Goal: Obtain resource: Download file/media

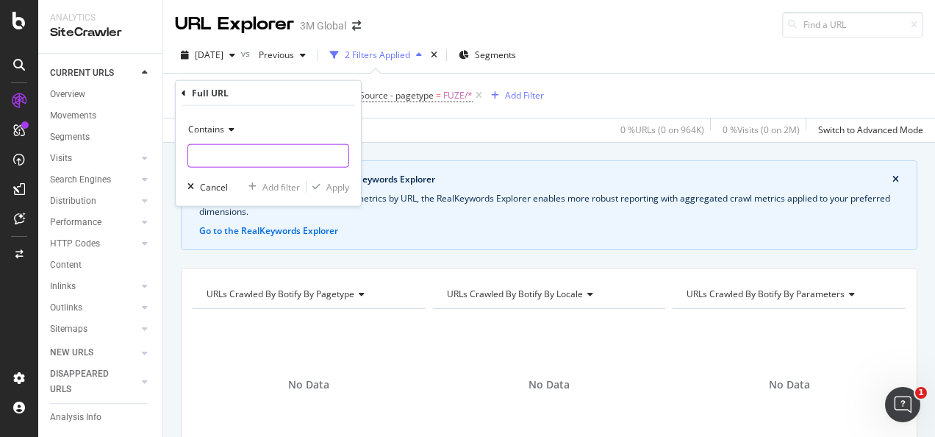
click at [323, 156] on input "text" at bounding box center [268, 156] width 160 height 24
paste input "https://www.3m.com.sg/3M/en_SG/p/d/v100577109/"
type input "https://www.3m.com.sg/3M/en_SG/p/d/v100577109/"
drag, startPoint x: 340, startPoint y: 190, endPoint x: 342, endPoint y: 182, distance: 7.9
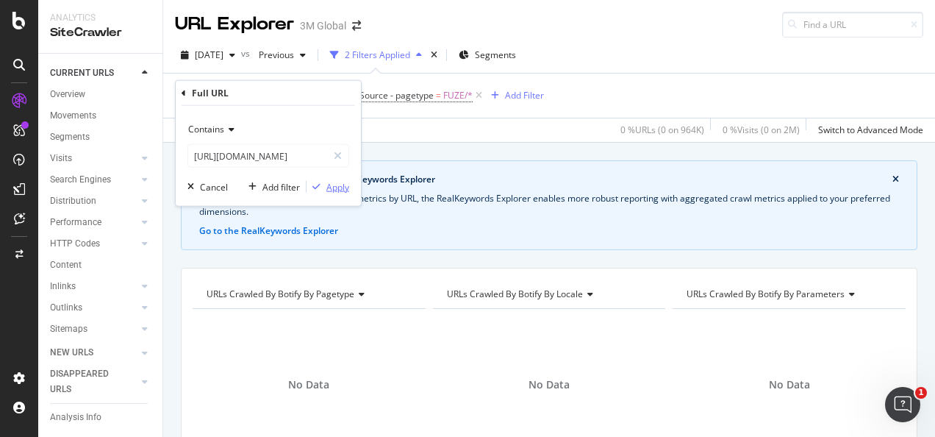
click at [340, 189] on div "Apply" at bounding box center [337, 186] width 23 height 12
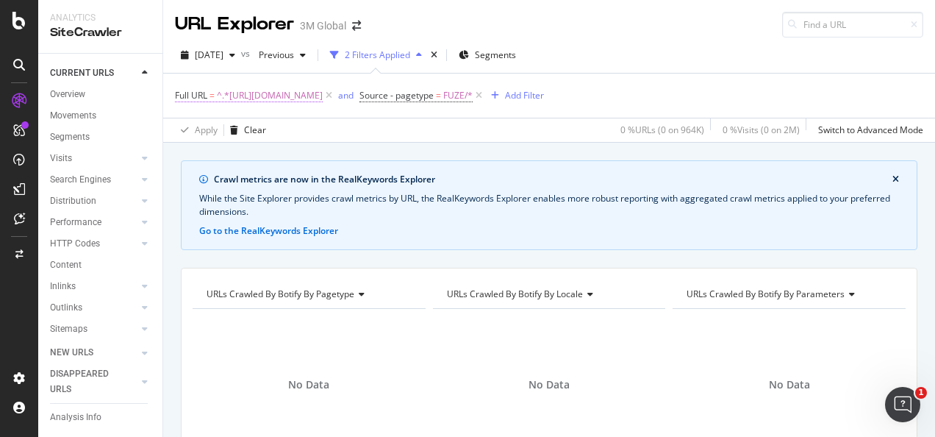
click at [323, 96] on span "^.*https://www.3m.com.sg/3M/en_SG/p/d/v100577109/.*$" at bounding box center [270, 95] width 106 height 21
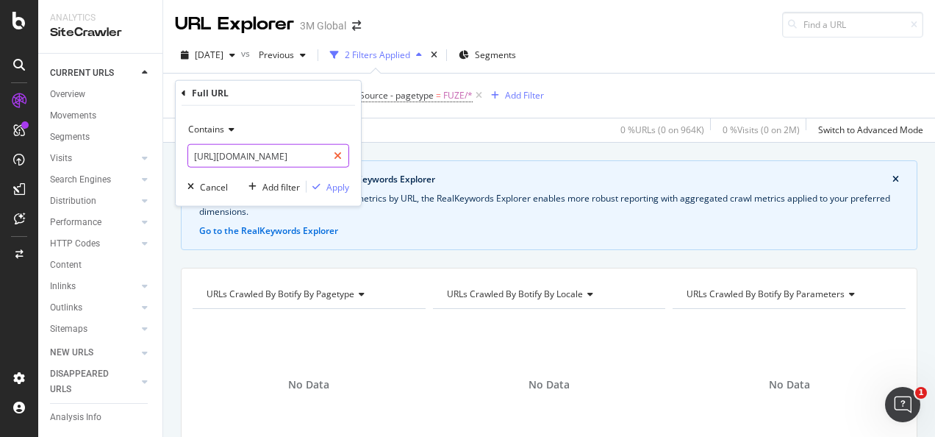
click at [336, 153] on icon at bounding box center [338, 156] width 8 height 10
click at [311, 162] on input "text" at bounding box center [268, 156] width 160 height 24
paste input "https://www.scotch-brite.com.sg/3M/en_SG/p/d/v100577109/"
type input "https://www.scotch-brite.com.sg/3M/en_SG/p/d/v100577109/"
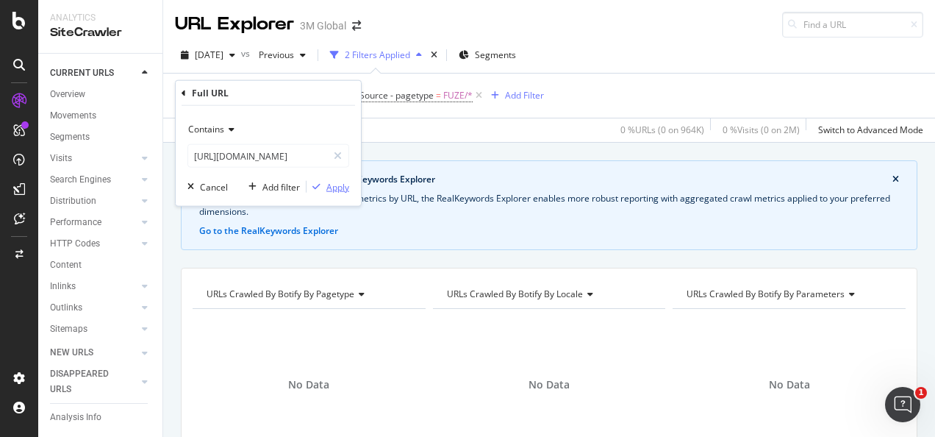
click at [341, 187] on div "Apply" at bounding box center [337, 186] width 23 height 12
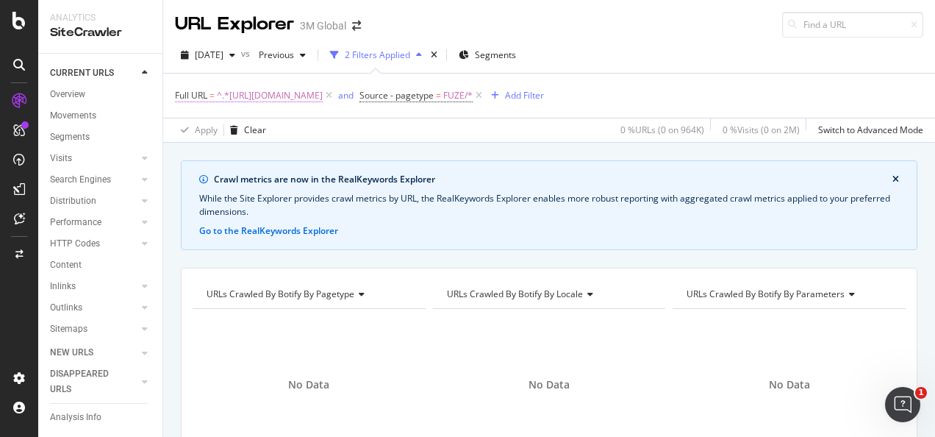
click at [323, 96] on span "^.*https://www.scotch-brite.com.sg/3M/en_SG/p/d/v100577109/.*$" at bounding box center [270, 95] width 106 height 21
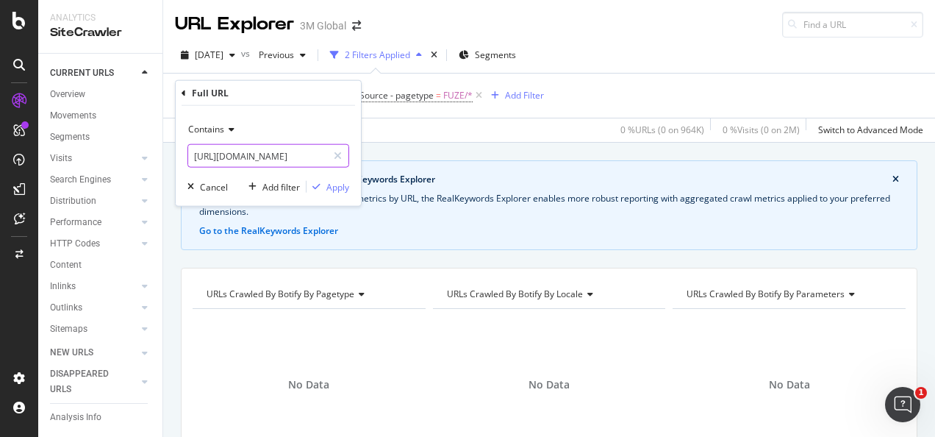
click at [331, 157] on div at bounding box center [337, 156] width 21 height 24
click at [320, 156] on input "text" at bounding box center [268, 156] width 160 height 24
paste input "https://www.3m.com.sg/3M/en_SG/p/d/v100603205/"
type input "https://www.3m.com.sg/3M/en_SG/p/d/v100603205/"
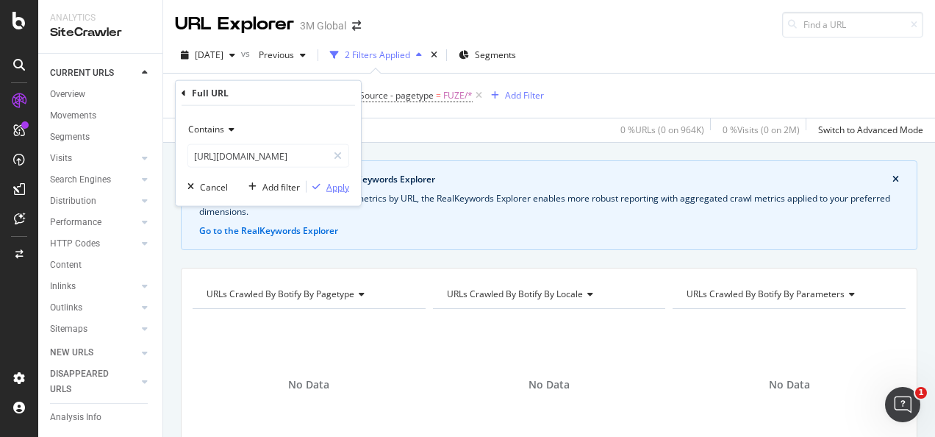
click at [331, 184] on div "Apply" at bounding box center [337, 186] width 23 height 12
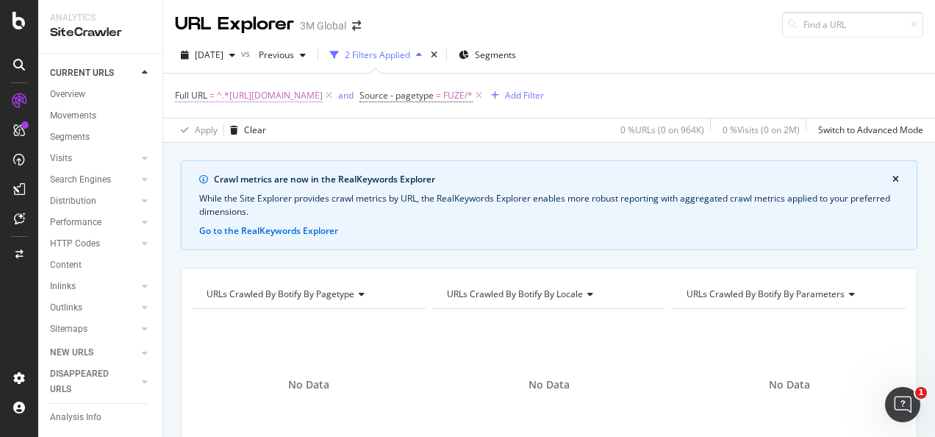
click at [287, 101] on span "^.*https://www.3m.com.sg/3M/en_SG/p/d/v100603205/.*$" at bounding box center [270, 95] width 106 height 21
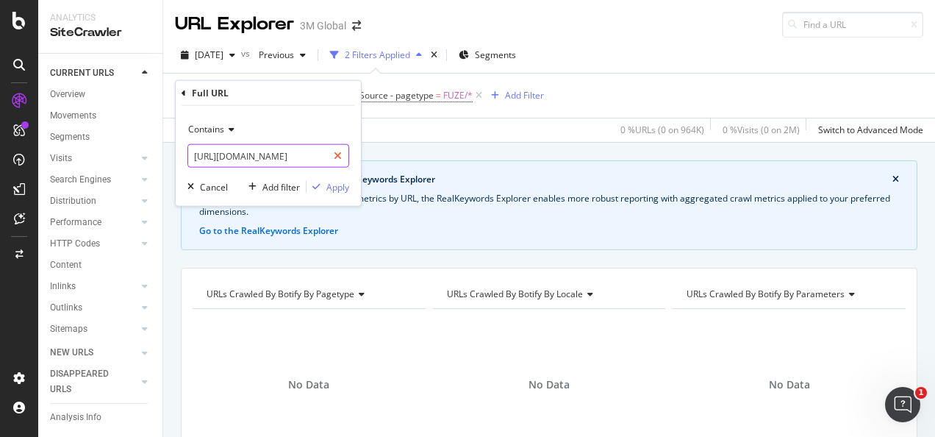
click at [328, 154] on div at bounding box center [337, 156] width 21 height 24
click at [315, 154] on input "text" at bounding box center [268, 156] width 160 height 24
paste input "https://www.scotch-brite.com.sg/3M/en_SG/p/d/v100603205/"
type input "https://www.scotch-brite.com.sg/3M/en_SG/p/d/v100603205/"
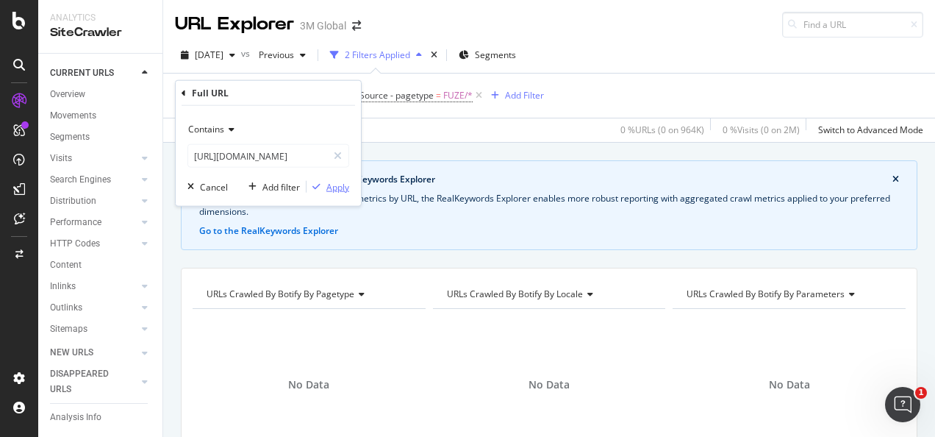
click at [328, 184] on div "Apply" at bounding box center [337, 186] width 23 height 12
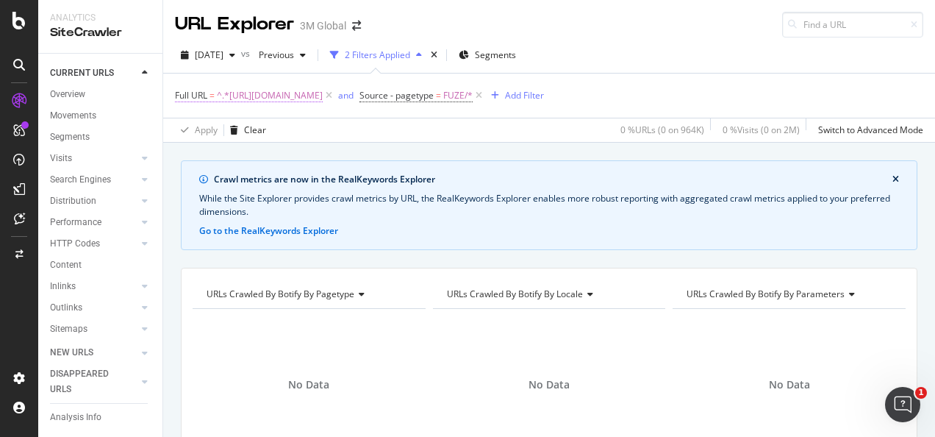
click at [323, 90] on span "^.*https://www.scotch-brite.com.sg/3M/en_SG/p/d/v100603205/.*$" at bounding box center [270, 95] width 106 height 21
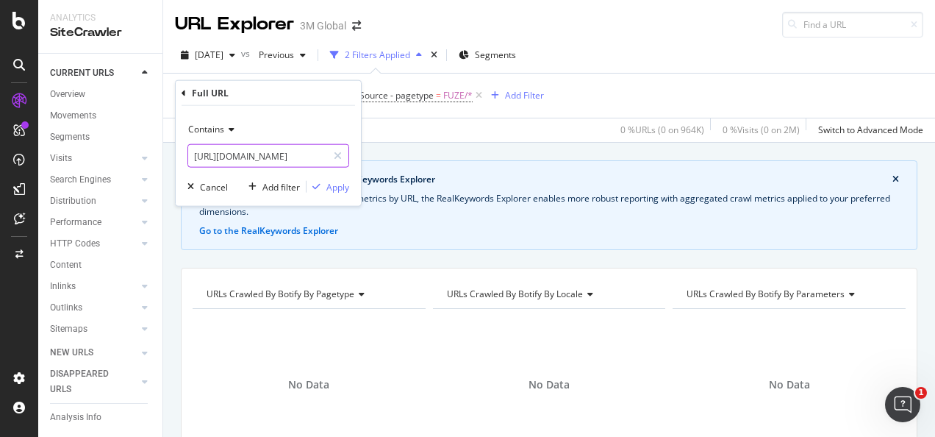
click at [337, 156] on icon at bounding box center [338, 156] width 8 height 10
click at [305, 157] on input "text" at bounding box center [268, 156] width 160 height 24
paste input "https://www.3m.com.sg/3M/en_SG/p/d/v100603545/"
type input "https://www.3m.com.sg/3M/en_SG/p/d/v100603545/"
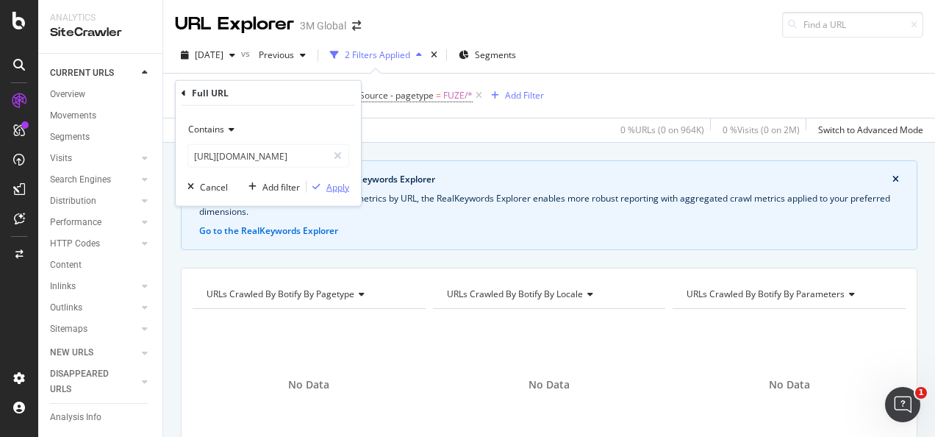
click at [335, 187] on div "Apply" at bounding box center [337, 186] width 23 height 12
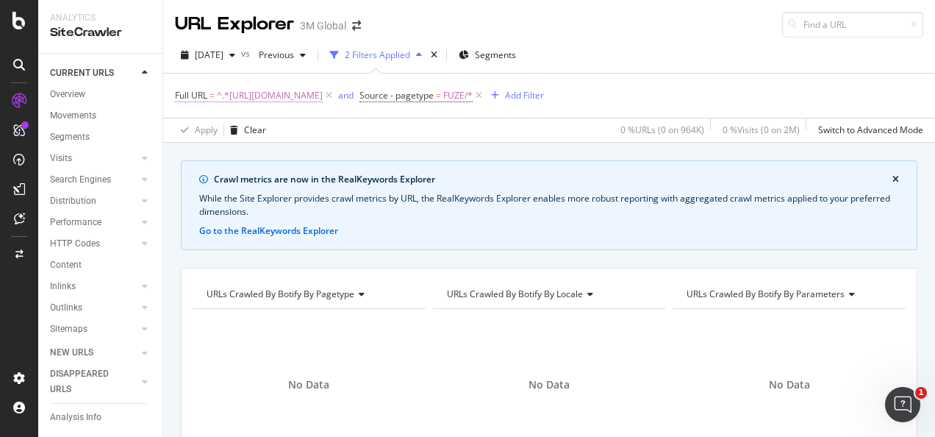
click at [312, 98] on span "^.*https://www.3m.com.sg/3M/en_SG/p/d/v100603545/.*$" at bounding box center [270, 95] width 106 height 21
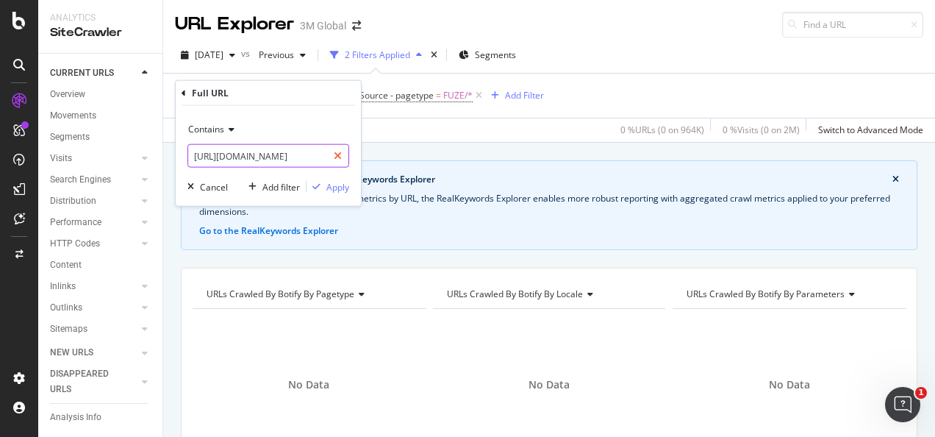
click at [337, 151] on icon at bounding box center [338, 156] width 8 height 10
click at [309, 153] on input "text" at bounding box center [268, 156] width 160 height 24
paste input "https://www.scotch-brite.com.sg/3M/en_SG/p/d/v100603545/"
type input "https://www.scotch-brite.com.sg/3M/en_SG/p/d/v100603545/"
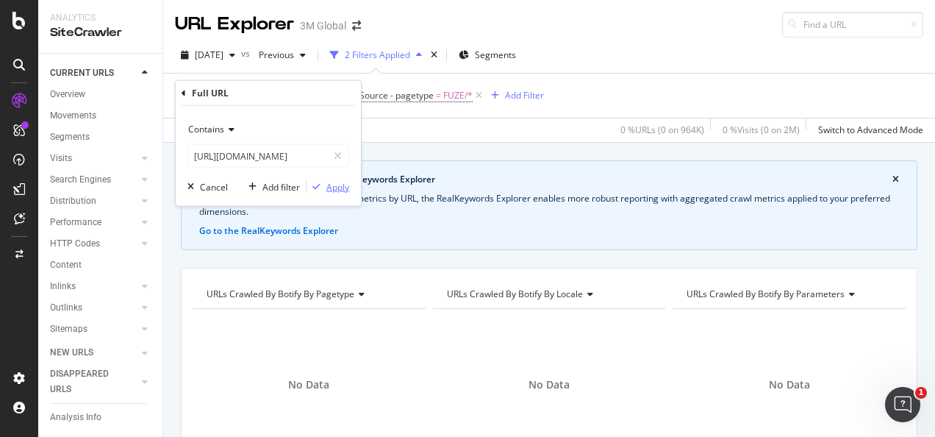
scroll to position [0, 0]
click at [334, 182] on div "Apply" at bounding box center [337, 186] width 23 height 12
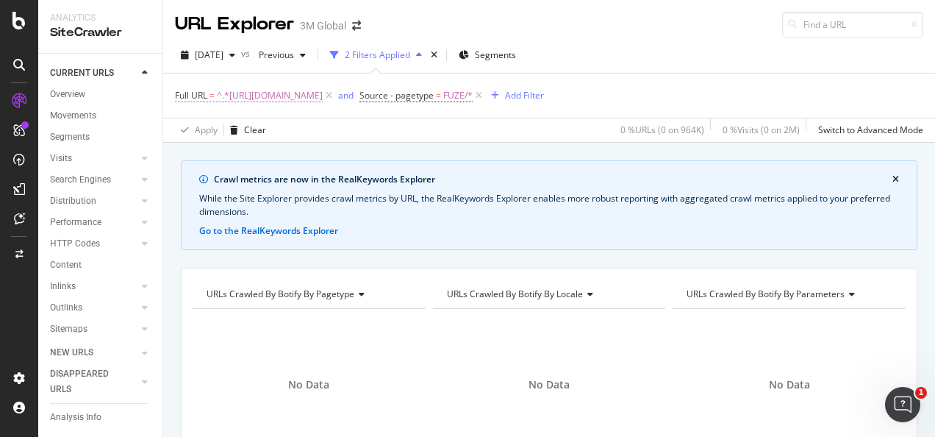
click at [323, 93] on span "^.*https://www.scotch-brite.com.sg/3M/en_SG/p/d/v100603545/.*$" at bounding box center [270, 95] width 106 height 21
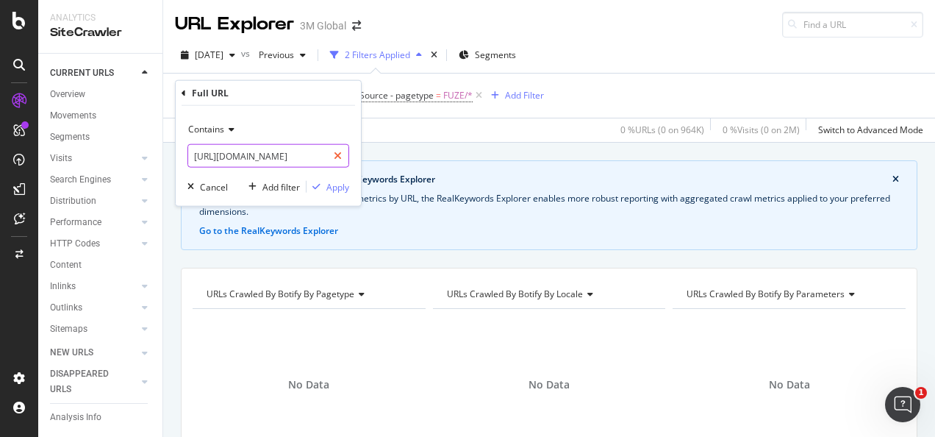
click at [340, 156] on icon at bounding box center [338, 156] width 8 height 10
click at [322, 152] on input "text" at bounding box center [268, 156] width 160 height 24
paste input "https://www.3m.com.sg/3M/en_SG/p/d/v100747018/"
type input "https://www.3m.com.sg/3M/en_SG/p/d/v100747018/"
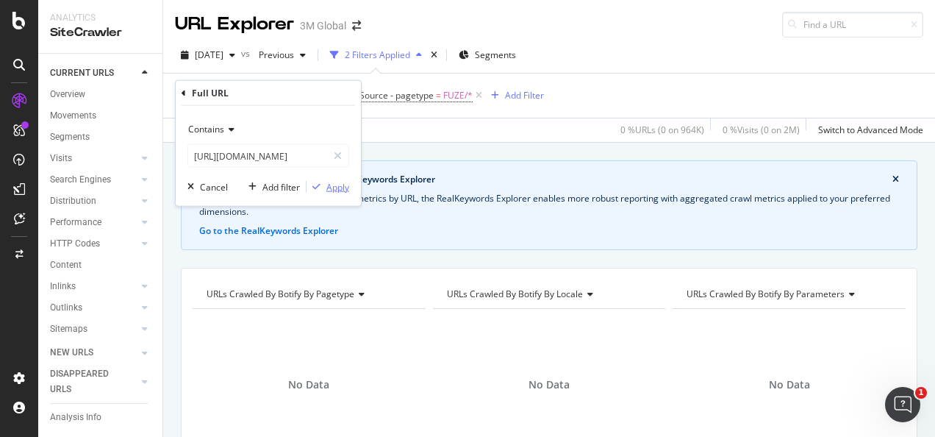
scroll to position [0, 0]
click at [344, 187] on div "Apply" at bounding box center [337, 186] width 23 height 12
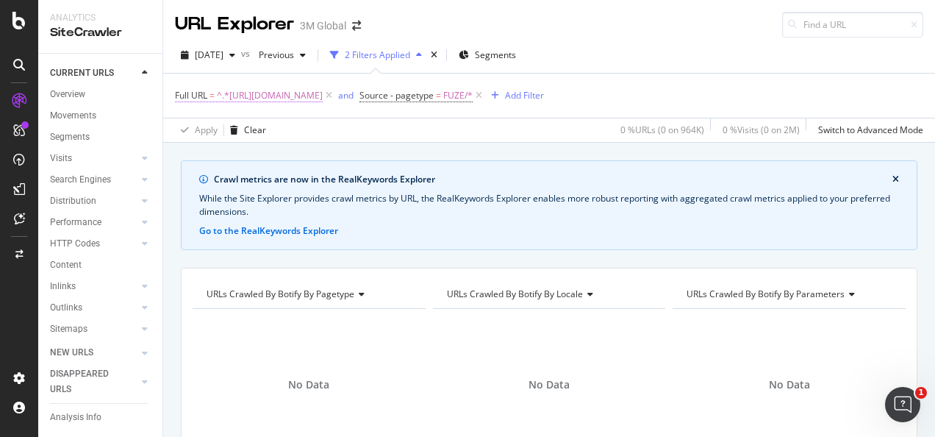
click at [323, 101] on span "^.*https://www.3m.com.sg/3M/en_SG/p/d/v100747018/.*$" at bounding box center [270, 95] width 106 height 21
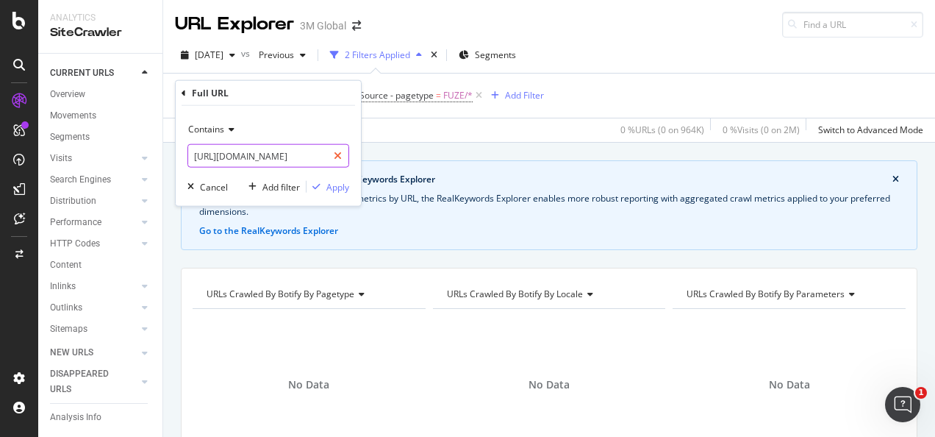
click at [337, 159] on icon at bounding box center [338, 156] width 8 height 10
click at [311, 159] on input "text" at bounding box center [268, 156] width 160 height 24
paste input "https://www.scotch-brite.com.sg/3M/en_SG/p/d/v100747018/"
type input "https://www.scotch-brite.com.sg/3M/en_SG/p/d/v100747018/"
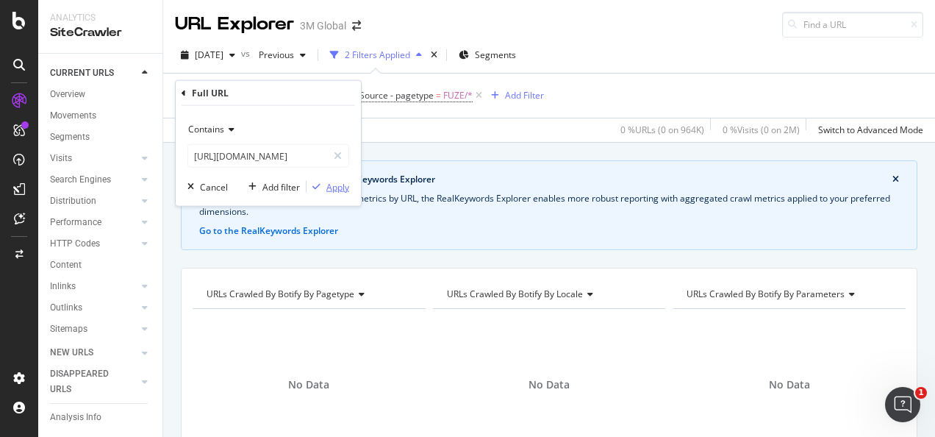
click at [326, 190] on div "Apply" at bounding box center [337, 186] width 23 height 12
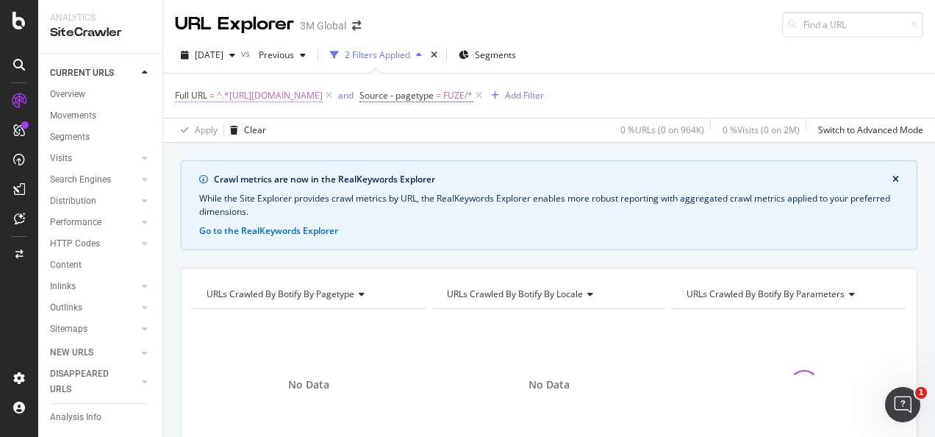
click at [323, 98] on span "^.*https://www.scotch-brite.com.sg/3M/en_SG/p/d/v100747018/.*$" at bounding box center [270, 95] width 106 height 21
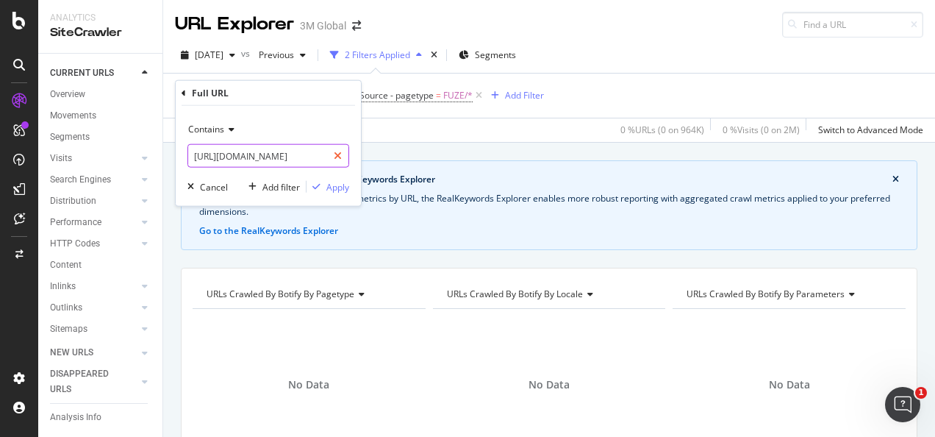
click at [340, 154] on icon at bounding box center [338, 156] width 8 height 10
click at [318, 154] on input "text" at bounding box center [268, 156] width 160 height 24
paste input "https://www.3m.com.sg/3M/en_SG/p/d/v100603206/"
type input "https://www.3m.com.sg/3M/en_SG/p/d/v100603206/"
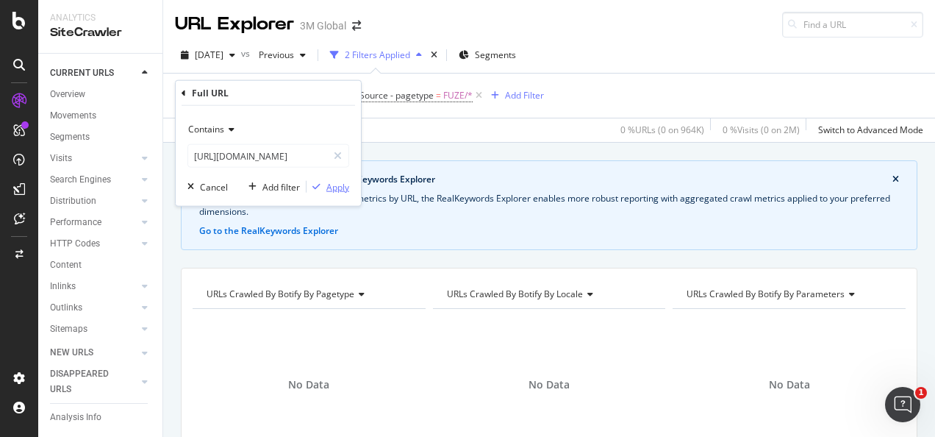
scroll to position [0, 0]
click at [337, 187] on div "Apply" at bounding box center [337, 186] width 23 height 12
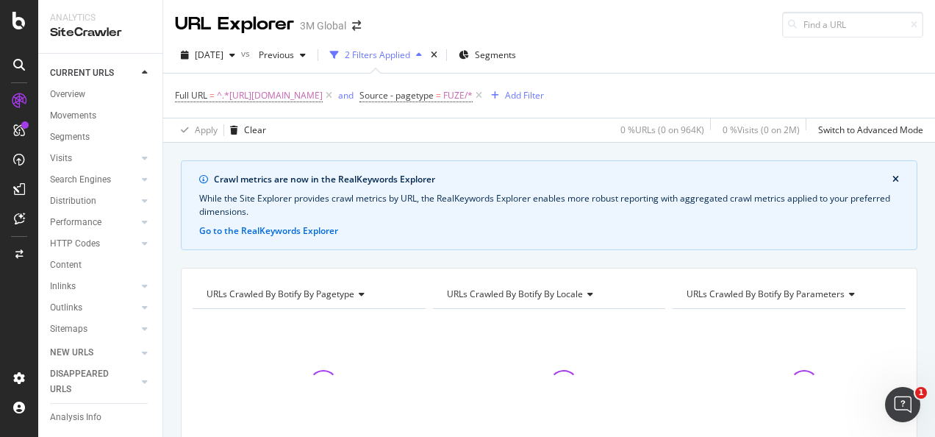
click at [892, 182] on icon "close banner" at bounding box center [895, 179] width 7 height 9
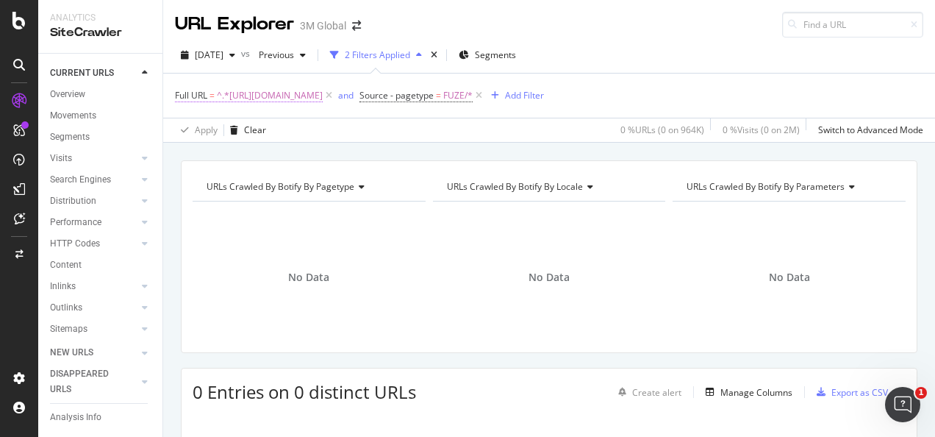
click at [322, 95] on span "^.*https://www.3m.com.sg/3M/en_SG/p/d/v100603206/.*$" at bounding box center [270, 95] width 106 height 21
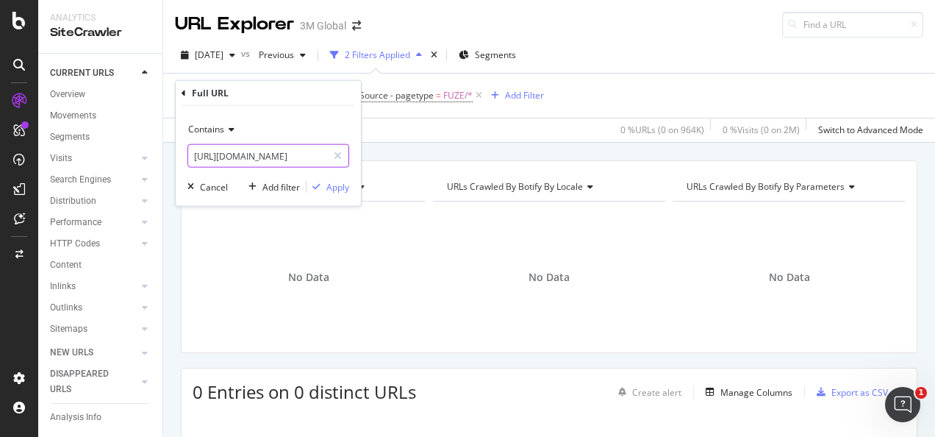
drag, startPoint x: 340, startPoint y: 154, endPoint x: 320, endPoint y: 154, distance: 19.8
click at [337, 154] on icon at bounding box center [338, 156] width 8 height 10
click at [279, 157] on input "text" at bounding box center [268, 156] width 160 height 24
paste input "https://www.scotch-brite.com.sg/3M/en_SG/p/d/v100603206/"
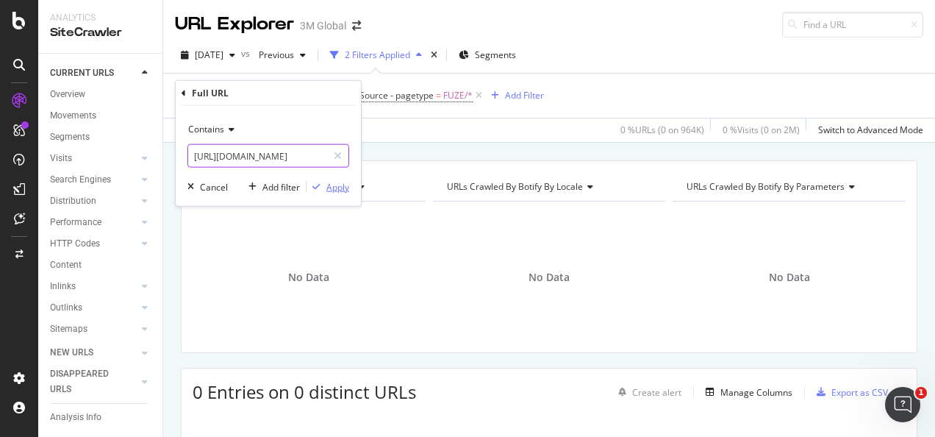
type input "https://www.scotch-brite.com.sg/3M/en_SG/p/d/v100603206/"
click at [329, 183] on div "Apply" at bounding box center [337, 186] width 23 height 12
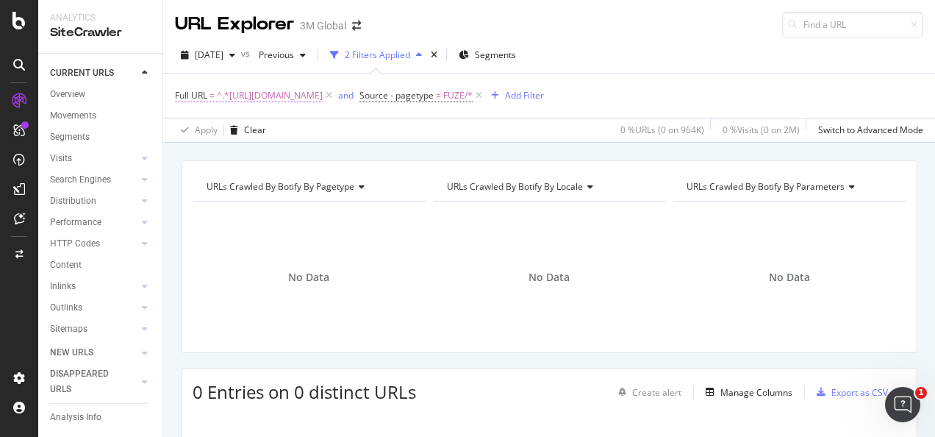
click at [323, 90] on span "^.*https://www.scotch-brite.com.sg/3M/en_SG/p/d/v100603206/.*$" at bounding box center [270, 95] width 106 height 21
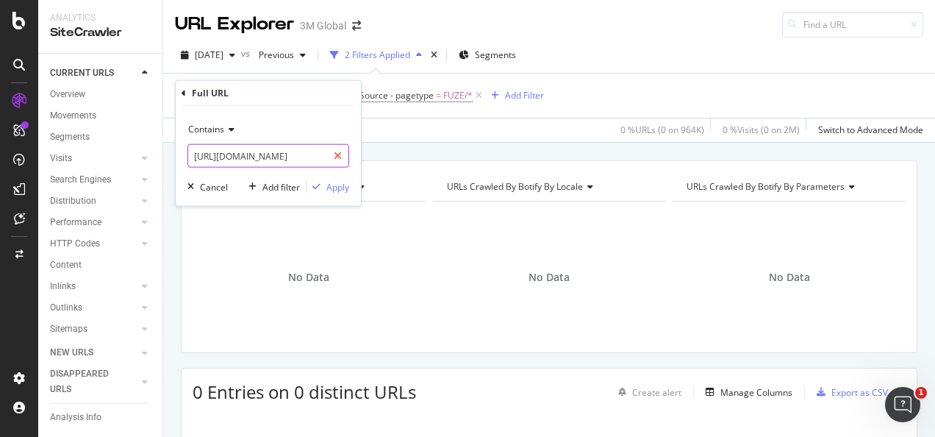
click at [341, 148] on div at bounding box center [337, 156] width 21 height 24
click at [243, 155] on input "text" at bounding box center [268, 156] width 160 height 24
paste input "https://www.3m.com.sg/3M/en_SG/p/d/v000587607/"
type input "https://www.3m.com.sg/3M/en_SG/p/d/v000587607/"
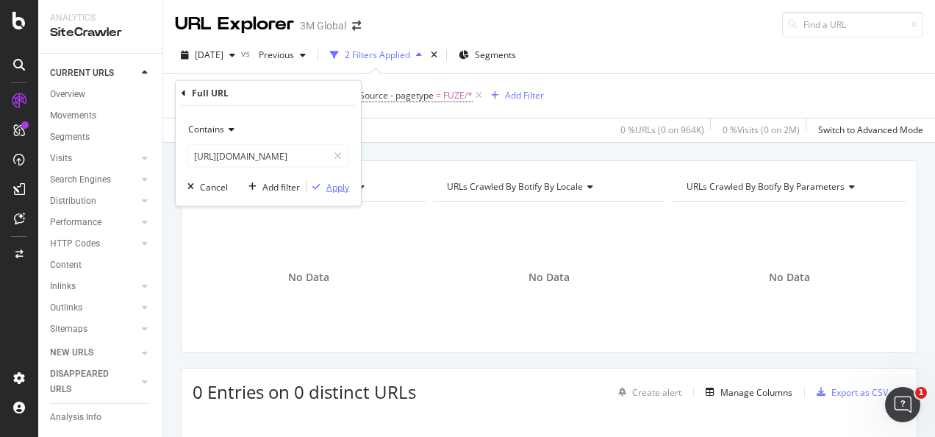
scroll to position [0, 0]
click at [338, 182] on div "Apply" at bounding box center [337, 186] width 23 height 12
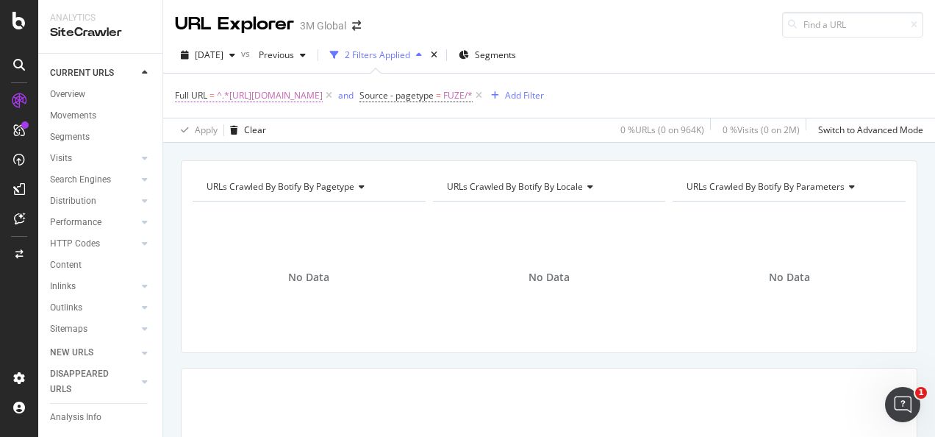
click at [323, 98] on span "^.*https://www.3m.com.sg/3M/en_SG/p/d/v000587607/.*$" at bounding box center [270, 95] width 106 height 21
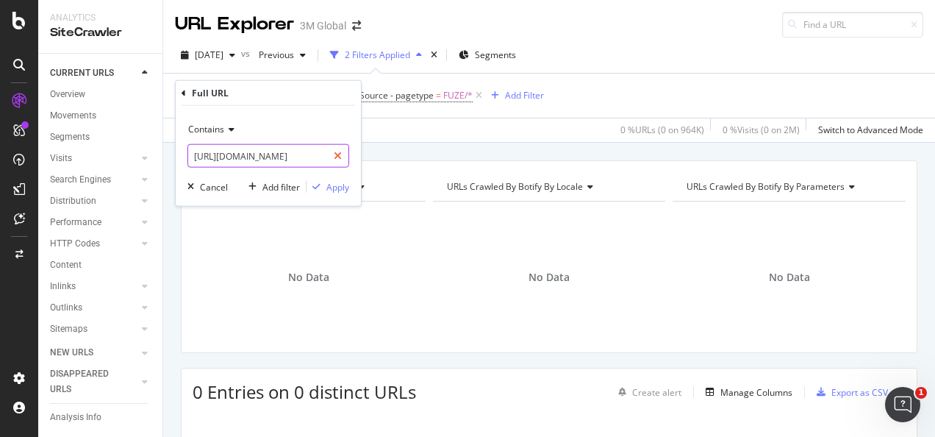
click at [348, 157] on div "https://www.3m.com.sg/3M/en_SG/p/d/v000587607/" at bounding box center [268, 156] width 162 height 24
click at [338, 156] on icon at bounding box center [338, 156] width 8 height 10
click at [317, 154] on input "text" at bounding box center [268, 156] width 160 height 24
paste input "https://www.scotch-brite.com.sg/3M/en_SG/p/d/v000587607/"
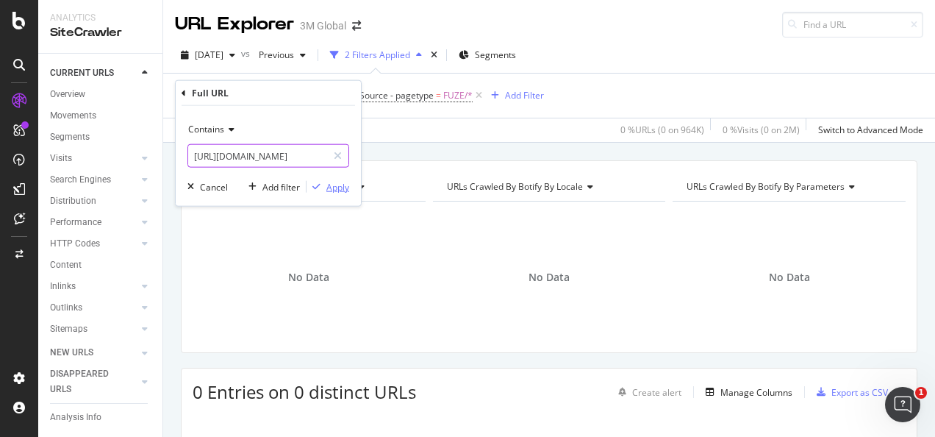
type input "https://www.scotch-brite.com.sg/3M/en_SG/p/d/v000587607/"
click at [334, 182] on div "Apply" at bounding box center [337, 186] width 23 height 12
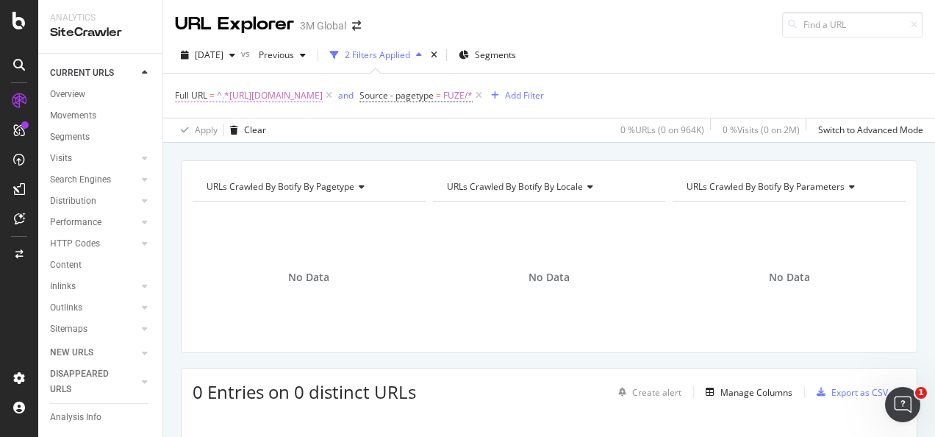
click at [293, 96] on span "^.*https://www.scotch-brite.com.sg/3M/en_SG/p/d/v000587607/.*$" at bounding box center [270, 95] width 106 height 21
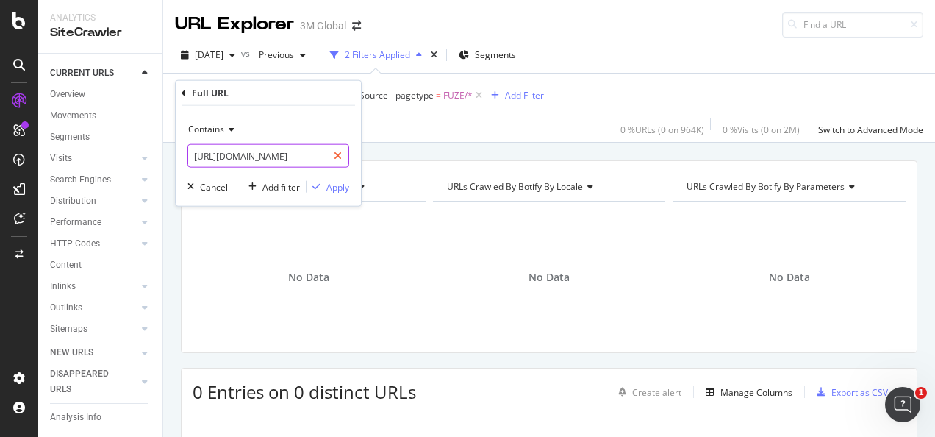
click at [337, 157] on icon at bounding box center [338, 156] width 8 height 10
click at [323, 155] on input "text" at bounding box center [268, 156] width 160 height 24
paste input "https://www.3mnz.co.nz/3M/en_NZ/p/d/v000520215/"
type input "https://www.3mnz.co.nz/3M/en_NZ/p/d/v000520215/"
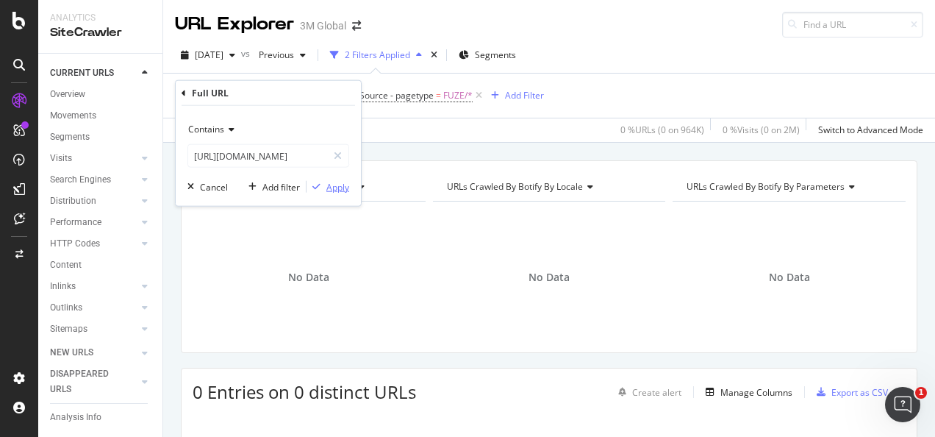
scroll to position [0, 0]
click at [336, 187] on div "Apply" at bounding box center [337, 186] width 23 height 12
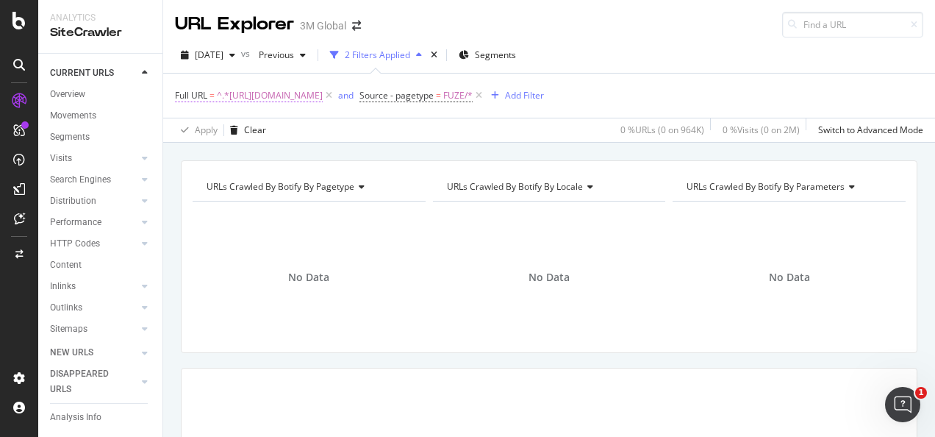
click at [323, 101] on span "^.*https://www.3mnz.co.nz/3M/en_NZ/p/d/v000520215/.*$" at bounding box center [270, 95] width 106 height 21
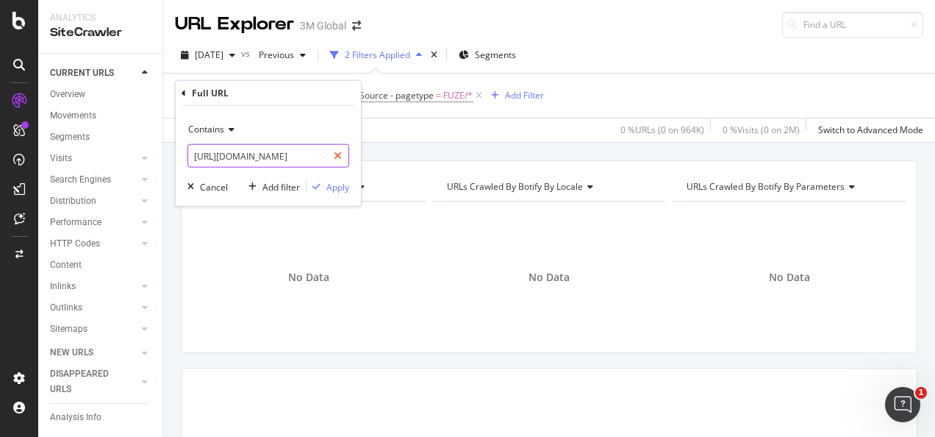
click at [341, 161] on div at bounding box center [337, 156] width 21 height 24
click at [321, 159] on input "text" at bounding box center [268, 156] width 160 height 24
paste input "https://www.3mnz.co.nz/3M/en_NZ/p/dc/v000520215/"
type input "https://www.3mnz.co.nz/3M/en_NZ/p/dc/v000520215/"
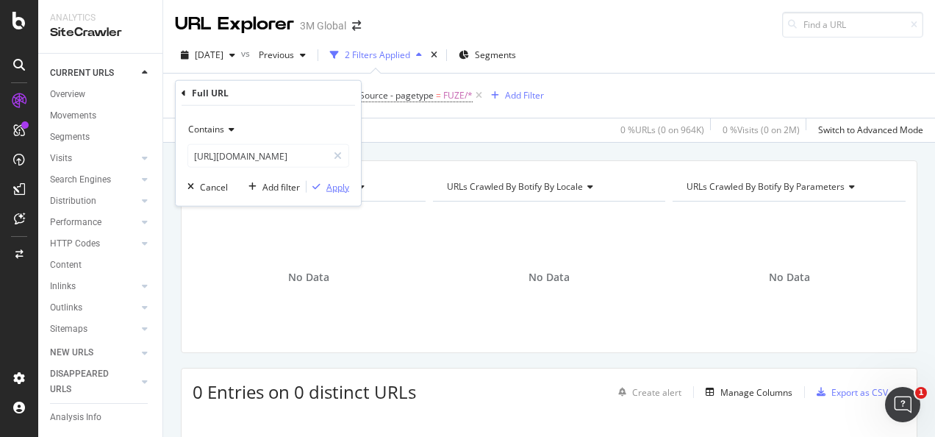
click at [332, 183] on div "Apply" at bounding box center [337, 186] width 23 height 12
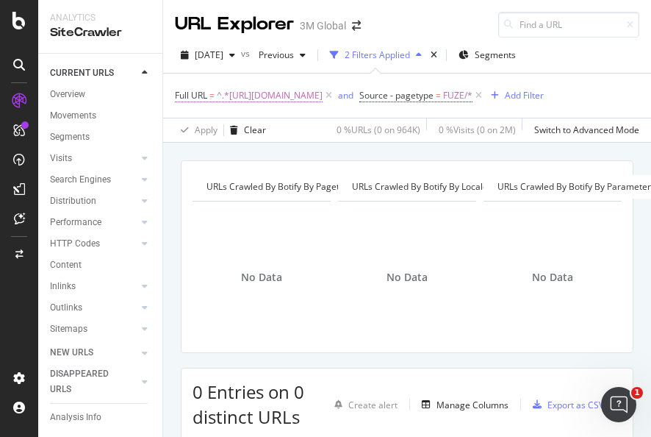
click at [301, 93] on span "^.*https://www.3mnz.co.nz/3M/en_NZ/p/dc/v000520215/.*$" at bounding box center [270, 95] width 106 height 21
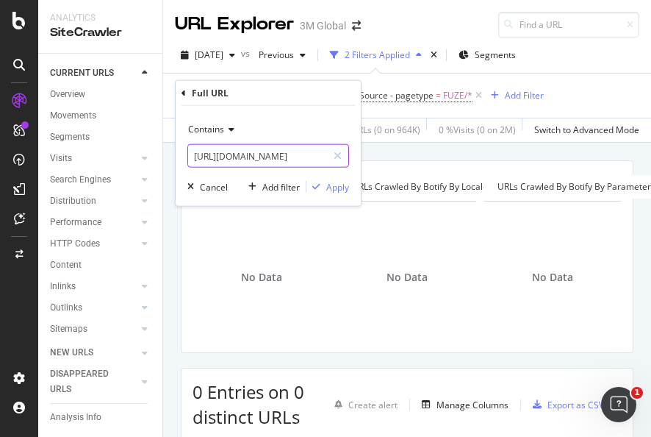
drag, startPoint x: 340, startPoint y: 154, endPoint x: 329, endPoint y: 154, distance: 11.0
click at [339, 154] on icon at bounding box center [338, 156] width 8 height 10
click at [326, 154] on input "text" at bounding box center [268, 156] width 160 height 24
paste input "https://nexcare.3mphilippines.com.ph/3M/en_PH/nexcare-ph/"
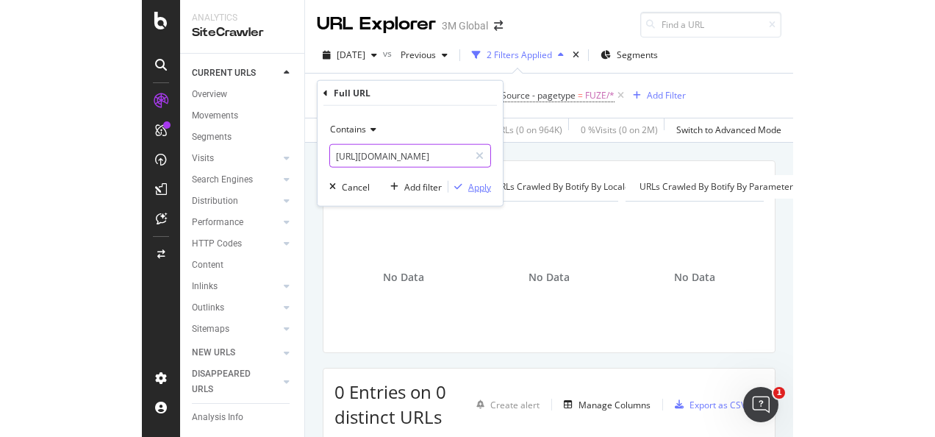
scroll to position [0, 126]
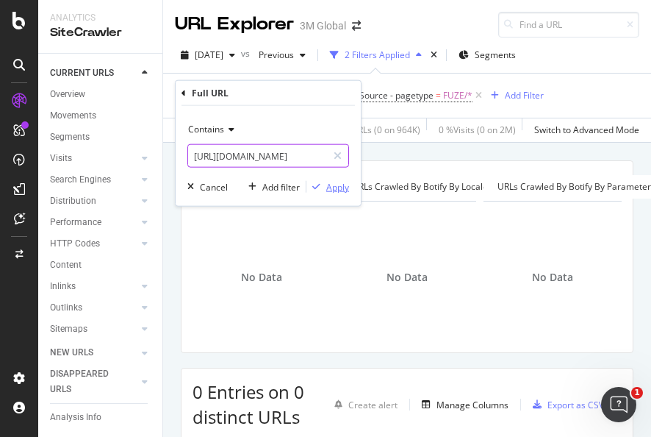
type input "https://nexcare.3mphilippines.com.ph/3M/en_PH/nexcare-ph/"
click at [338, 185] on div "Apply" at bounding box center [337, 186] width 23 height 12
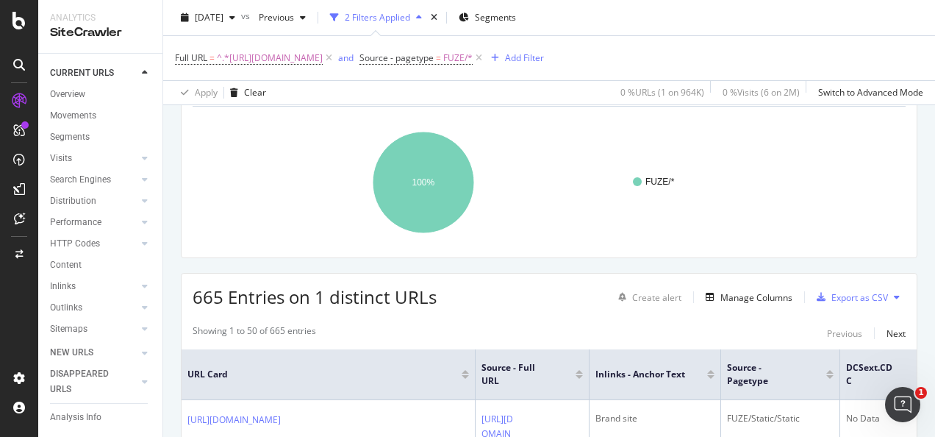
scroll to position [147, 0]
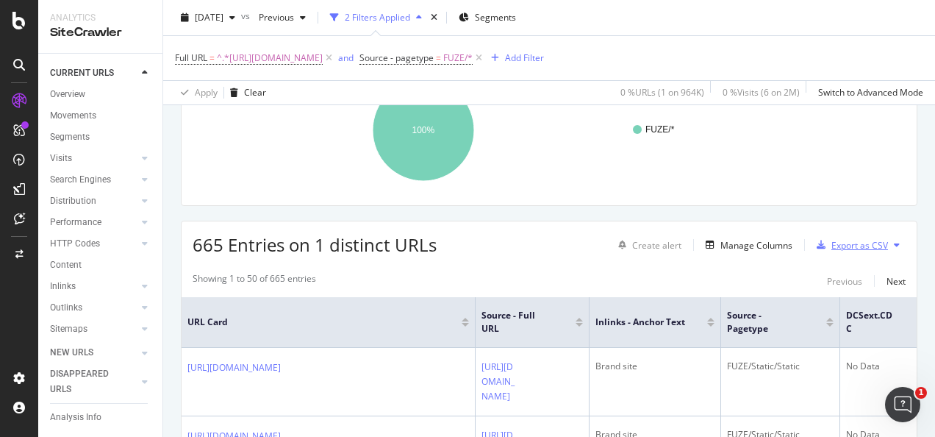
click at [836, 246] on div "Export as CSV" at bounding box center [859, 245] width 57 height 12
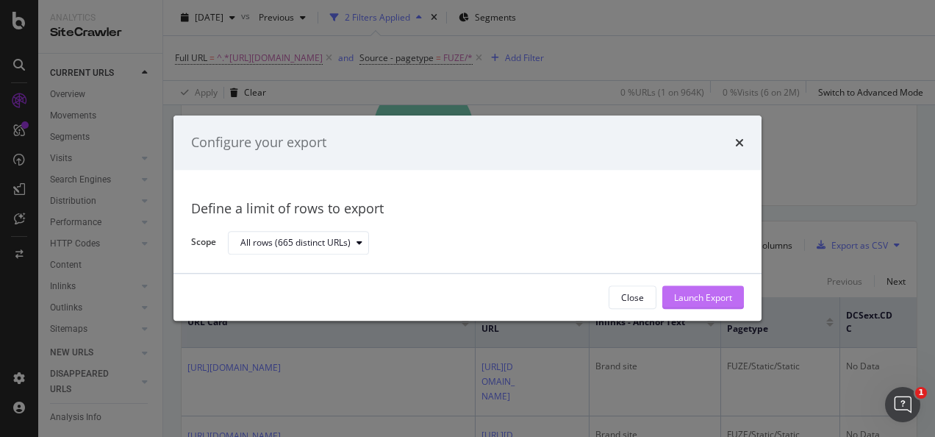
click at [703, 291] on div "Launch Export" at bounding box center [703, 297] width 58 height 12
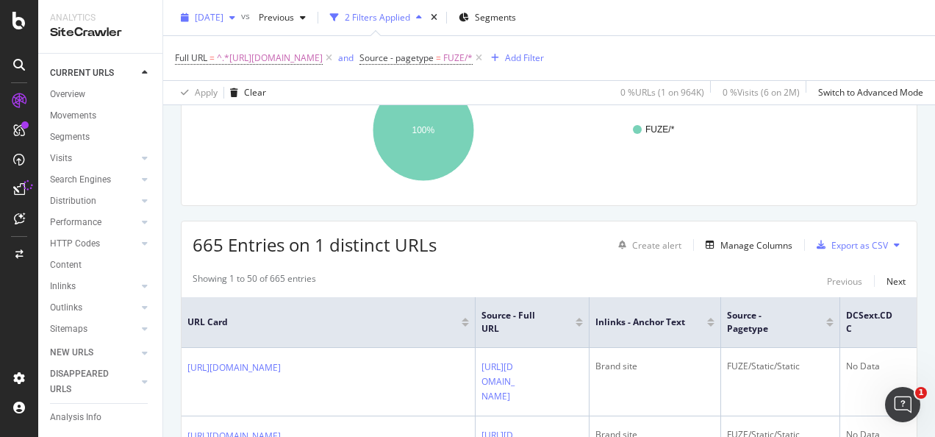
click at [223, 15] on span "[DATE]" at bounding box center [209, 17] width 29 height 12
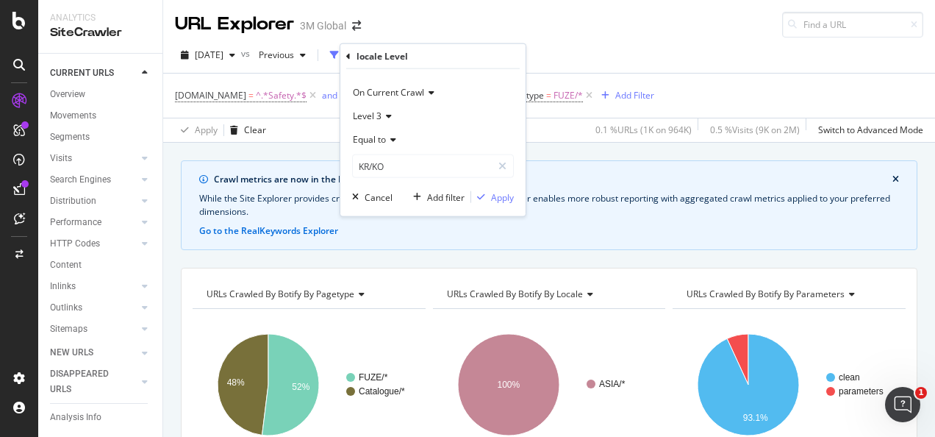
scroll to position [73, 0]
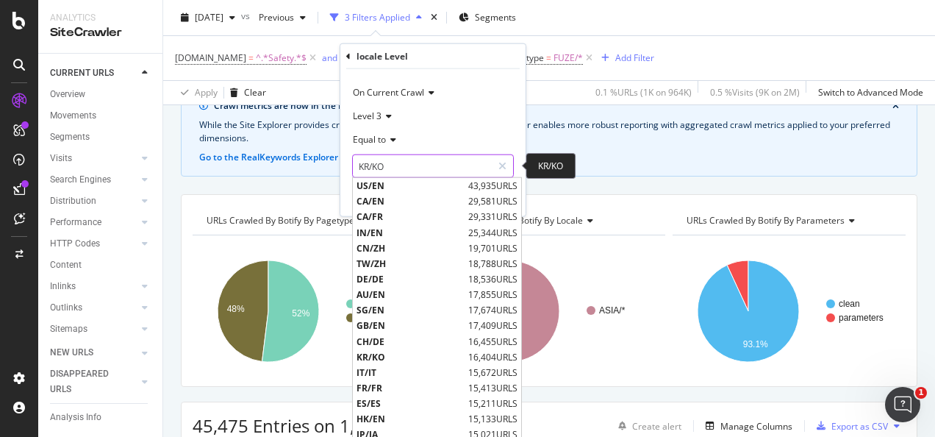
click at [445, 159] on input "KR/KO" at bounding box center [422, 166] width 139 height 24
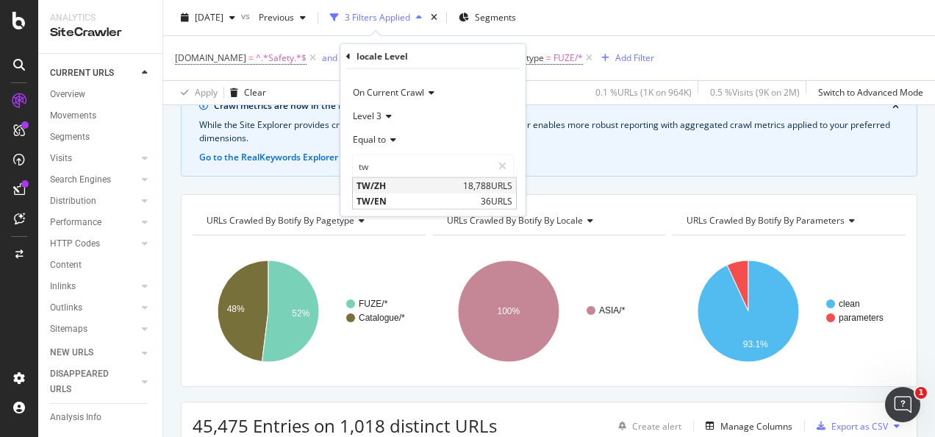
click at [458, 188] on div "TW/ZH 18,788 URLS" at bounding box center [434, 185] width 163 height 15
type input "TW/ZH"
click at [497, 197] on div "Apply" at bounding box center [502, 196] width 23 height 12
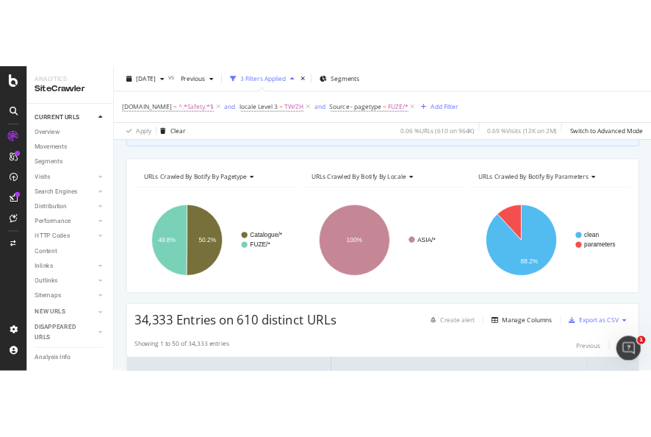
scroll to position [220, 0]
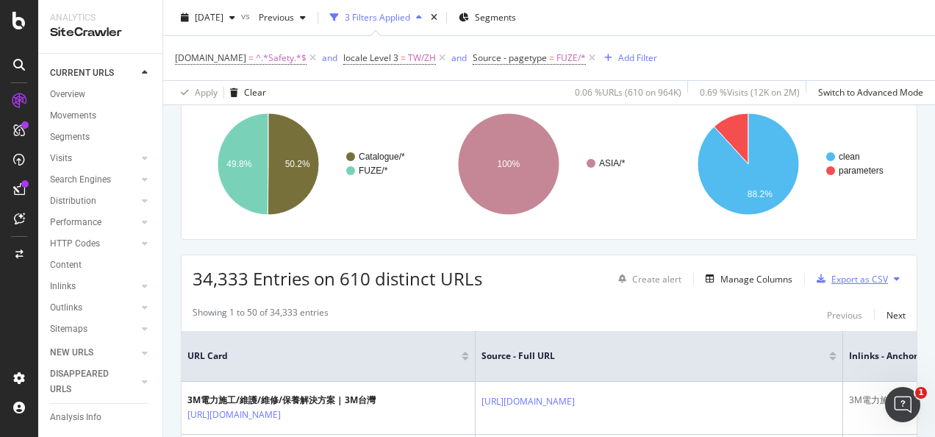
click at [851, 273] on div "Export as CSV" at bounding box center [859, 279] width 57 height 12
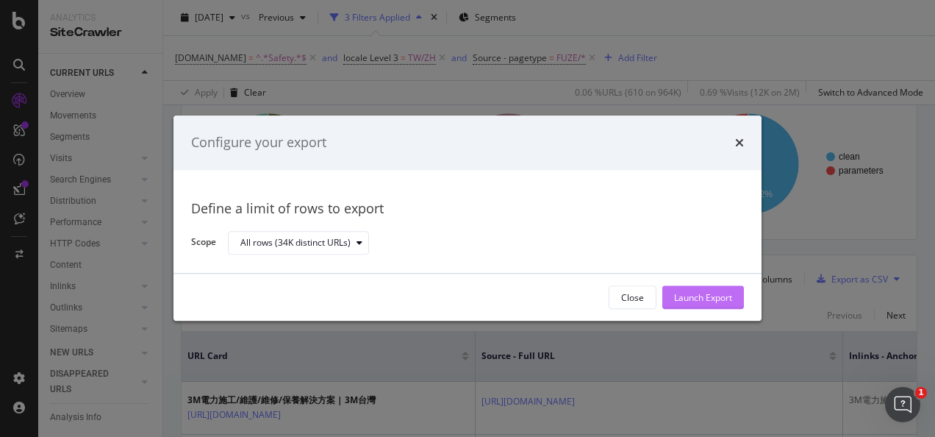
click at [723, 300] on div "Launch Export" at bounding box center [703, 297] width 58 height 12
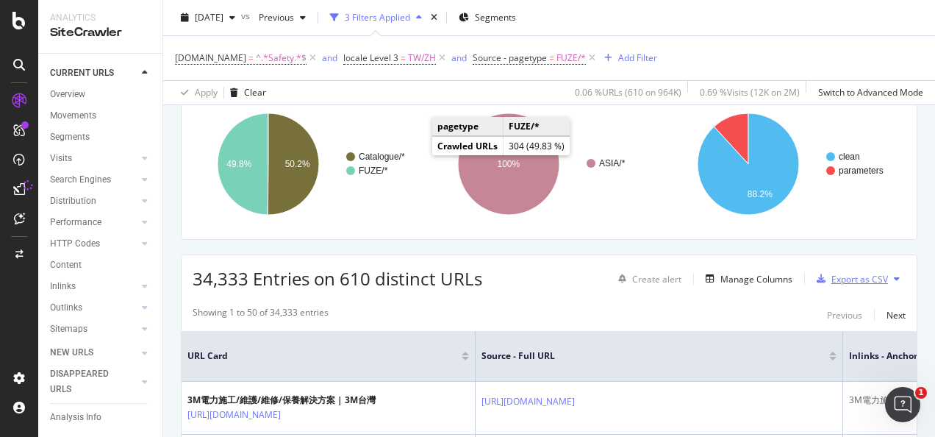
click at [832, 278] on div "Export as CSV" at bounding box center [859, 279] width 57 height 12
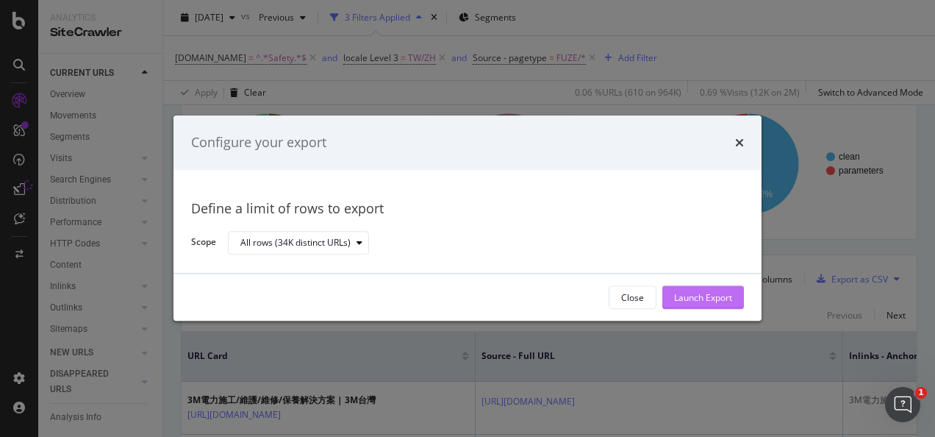
click at [739, 293] on button "Launch Export" at bounding box center [703, 298] width 82 height 24
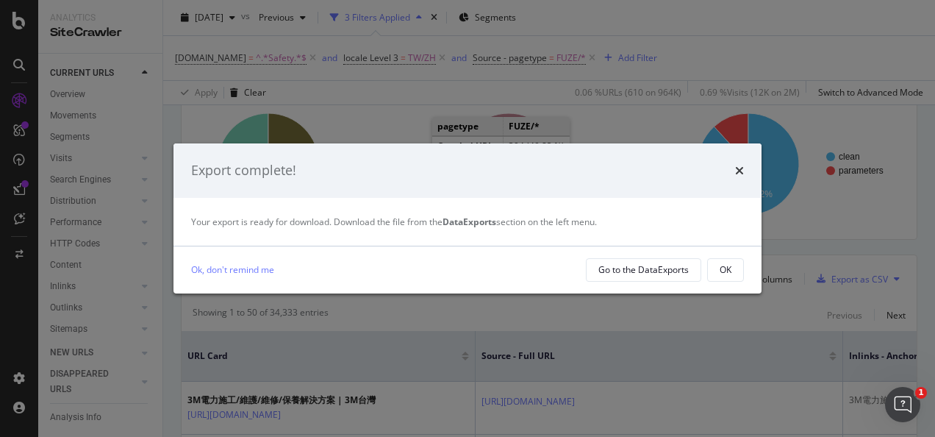
click at [726, 265] on div "OK" at bounding box center [726, 269] width 12 height 12
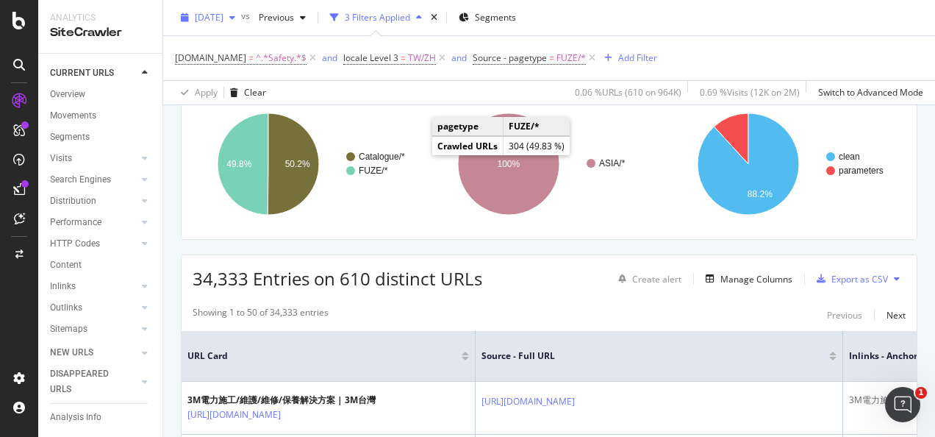
click at [223, 15] on span "[DATE]" at bounding box center [209, 17] width 29 height 12
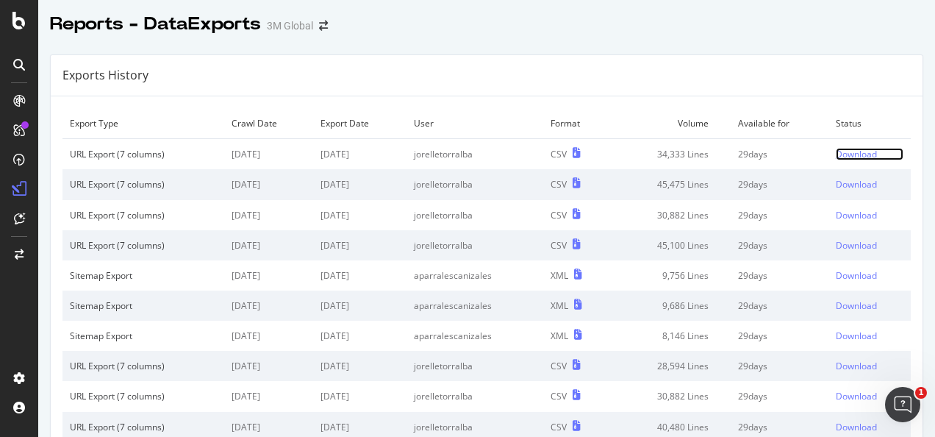
click at [850, 155] on div "Download" at bounding box center [856, 154] width 41 height 12
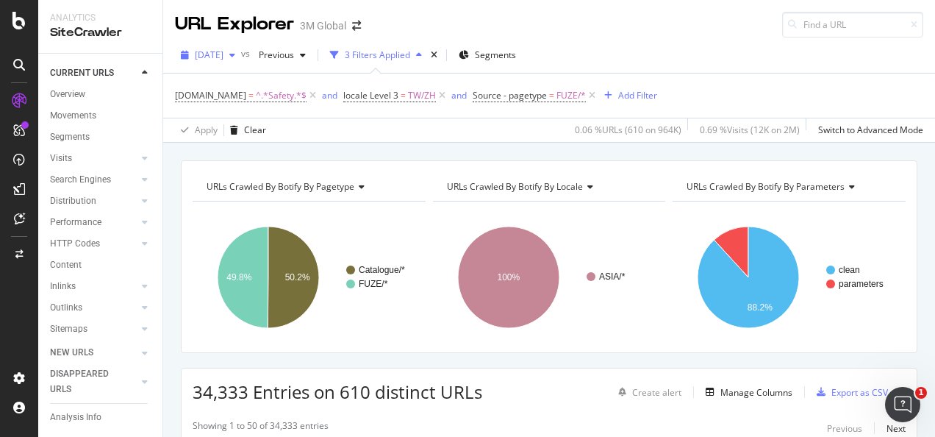
click at [220, 54] on span "[DATE]" at bounding box center [209, 55] width 29 height 12
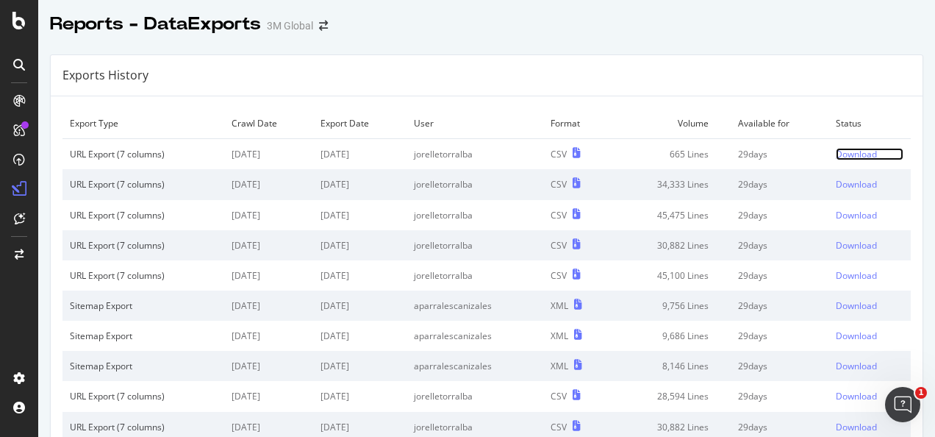
click at [837, 151] on div "Download" at bounding box center [856, 154] width 41 height 12
